Goal: Transaction & Acquisition: Subscribe to service/newsletter

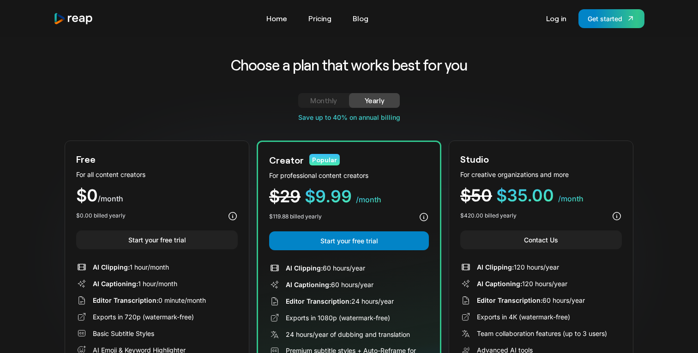
click at [326, 102] on div "Monthly" at bounding box center [323, 100] width 29 height 11
click at [562, 20] on link "Log in" at bounding box center [556, 18] width 30 height 15
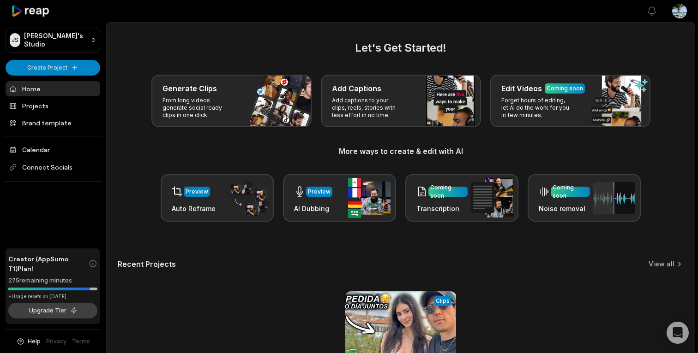
click at [54, 316] on button "Upgrade Tier" at bounding box center [52, 311] width 89 height 16
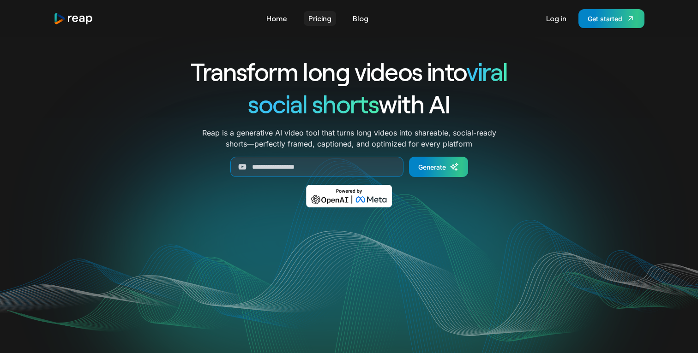
click at [322, 18] on link "Pricing" at bounding box center [320, 18] width 32 height 15
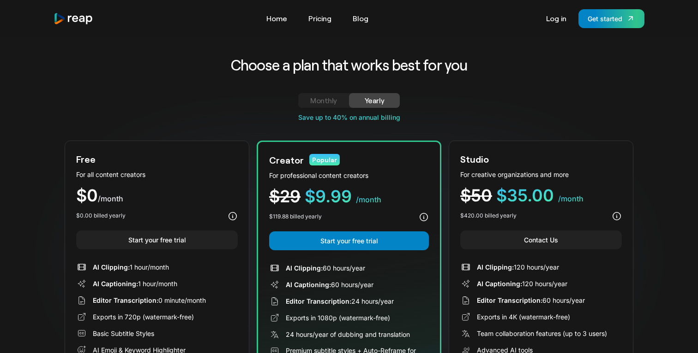
click at [326, 108] on link "Monthly" at bounding box center [323, 100] width 51 height 15
